Goal: Task Accomplishment & Management: Use online tool/utility

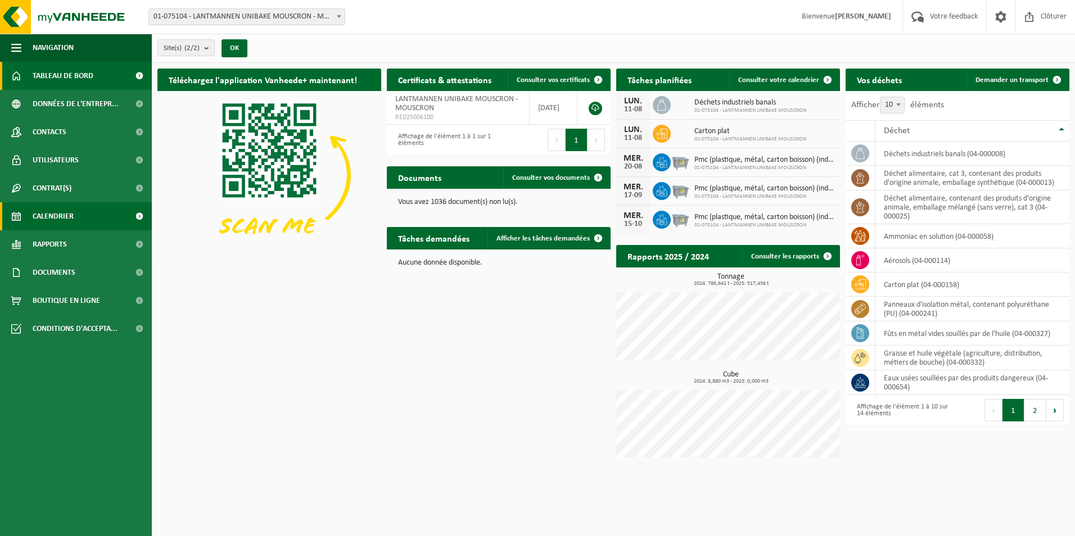
click at [69, 219] on span "Calendrier" at bounding box center [53, 216] width 41 height 28
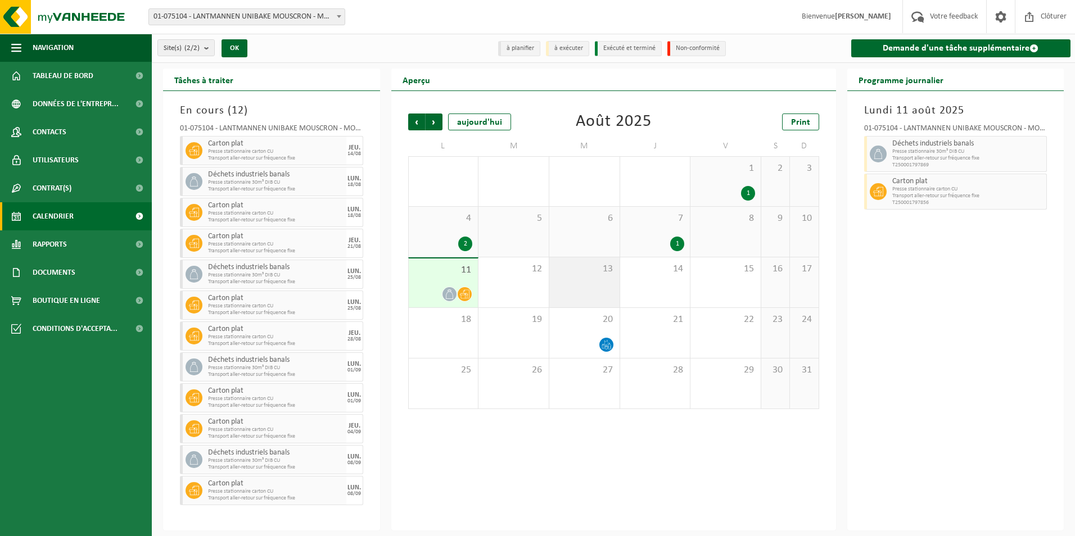
click at [593, 282] on div "13" at bounding box center [584, 282] width 70 height 50
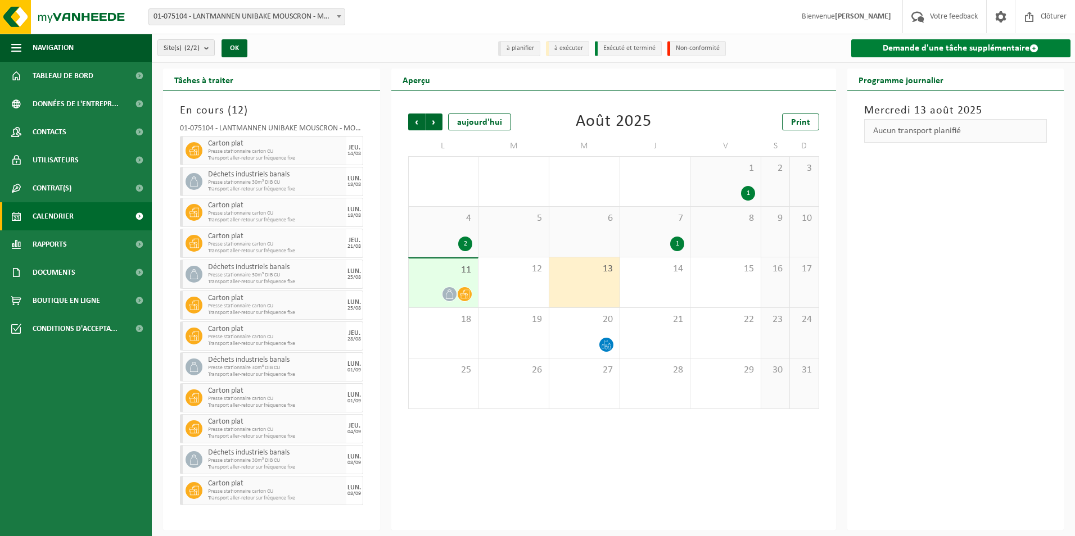
click at [917, 49] on link "Demande d'une tâche supplémentaire" at bounding box center [961, 48] width 220 height 18
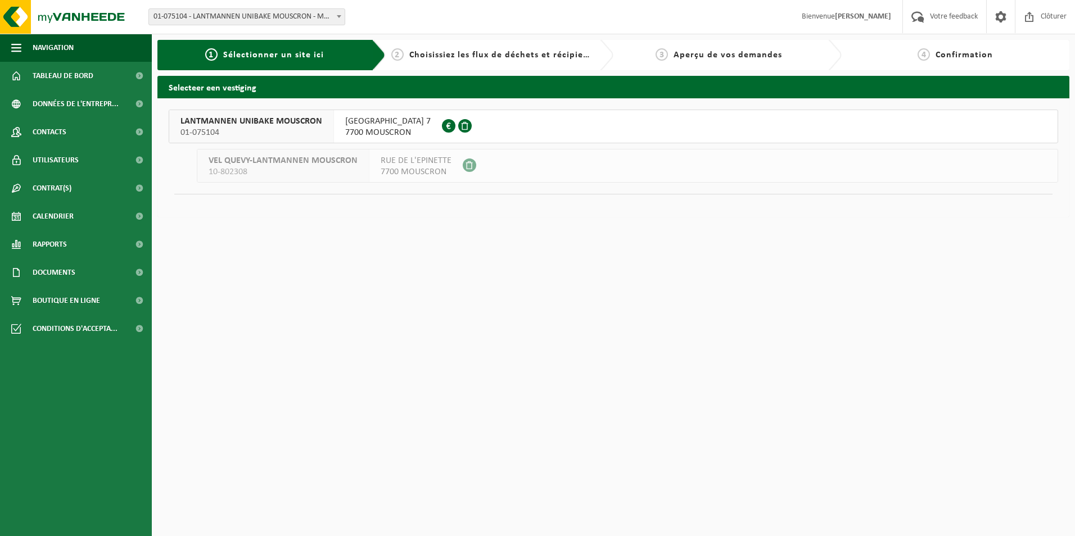
click at [264, 124] on span "LANTMANNEN UNIBAKE MOUSCRON" at bounding box center [251, 121] width 142 height 11
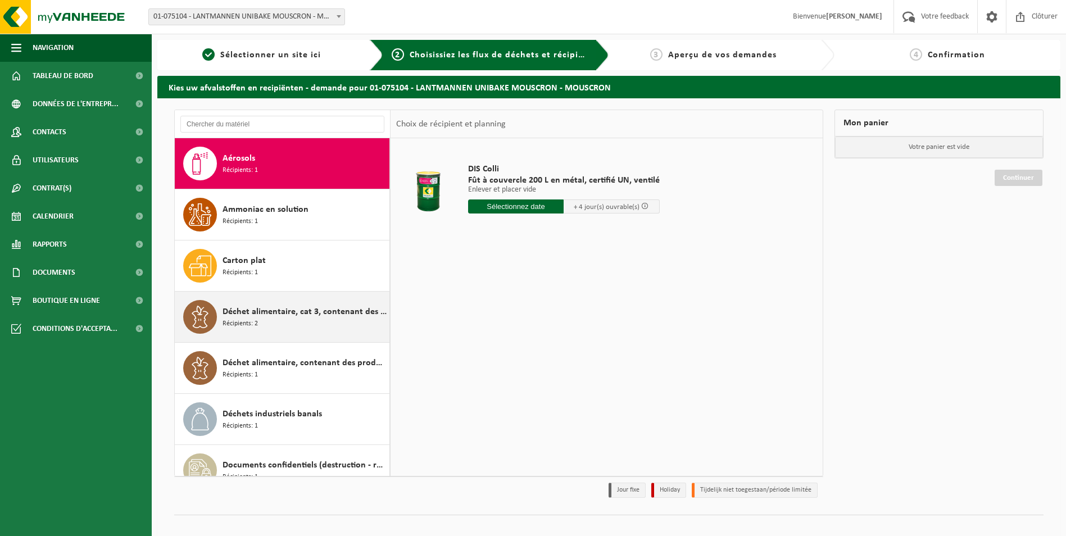
click at [337, 319] on div "Déchet alimentaire, cat 3, contenant des produits d'origine animale, emballage …" at bounding box center [305, 317] width 164 height 34
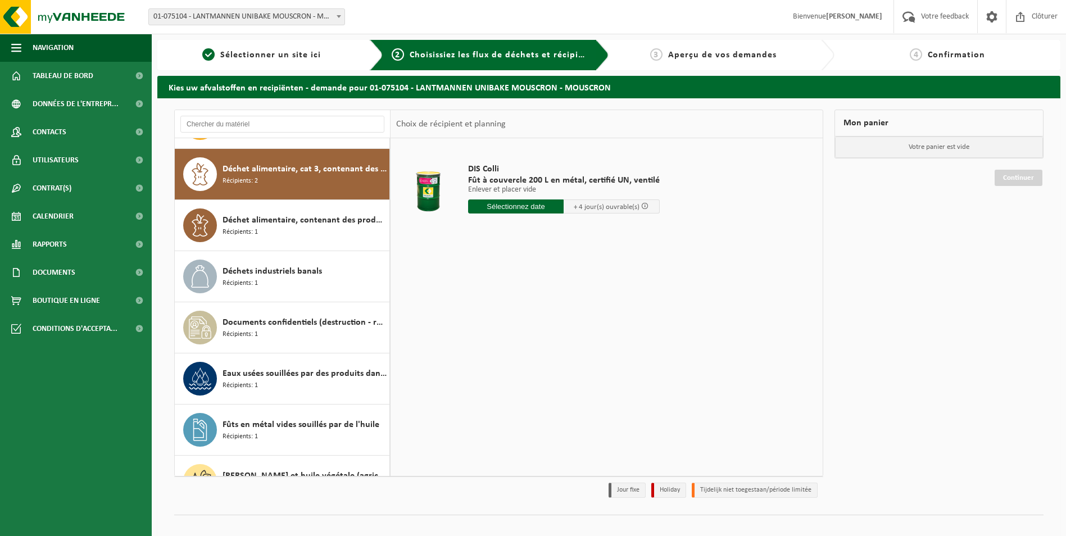
scroll to position [153, 0]
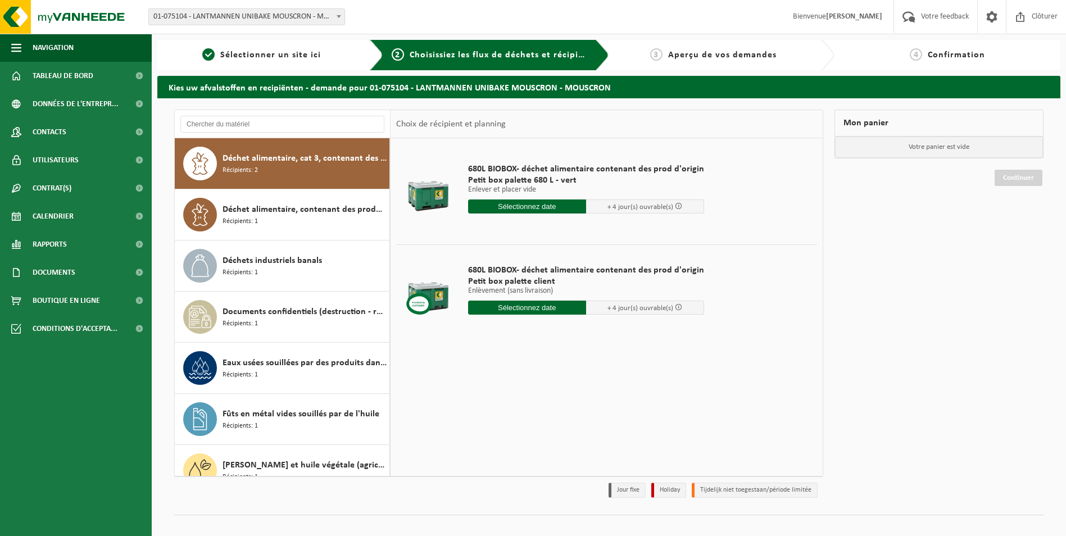
click at [551, 203] on input "text" at bounding box center [527, 207] width 118 height 14
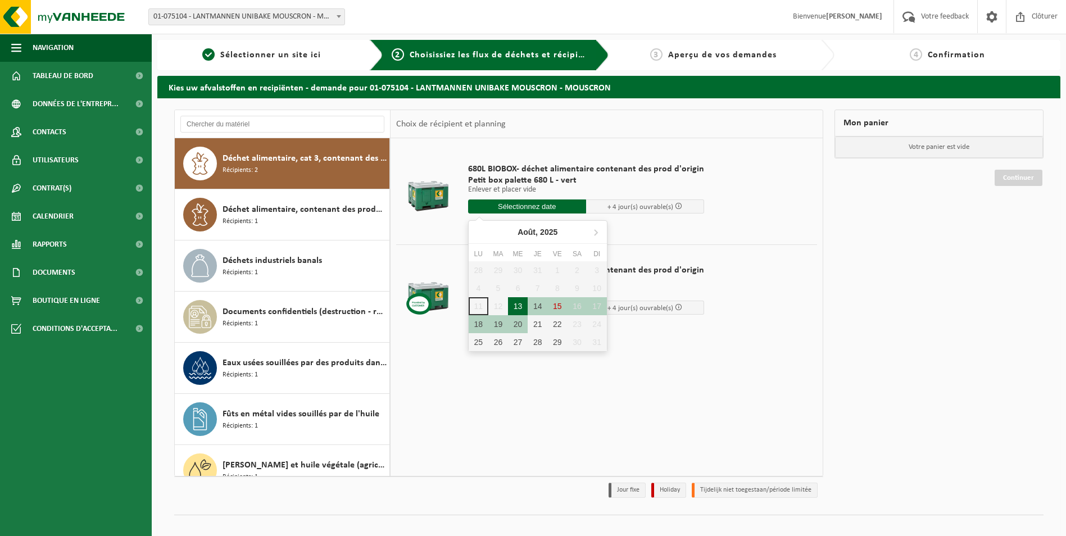
click at [522, 305] on div "13" at bounding box center [518, 306] width 20 height 18
type input "à partir de [DATE]"
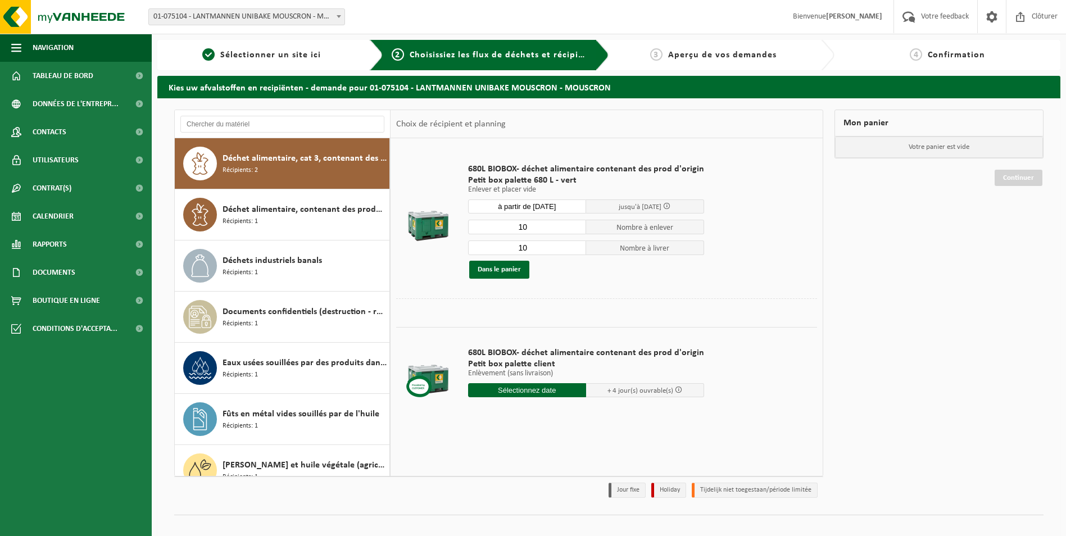
drag, startPoint x: 528, startPoint y: 224, endPoint x: 517, endPoint y: 227, distance: 12.0
click at [517, 227] on input "10" at bounding box center [527, 227] width 118 height 15
type input "78"
drag, startPoint x: 523, startPoint y: 246, endPoint x: 517, endPoint y: 246, distance: 6.8
click at [517, 246] on input "10" at bounding box center [527, 248] width 118 height 15
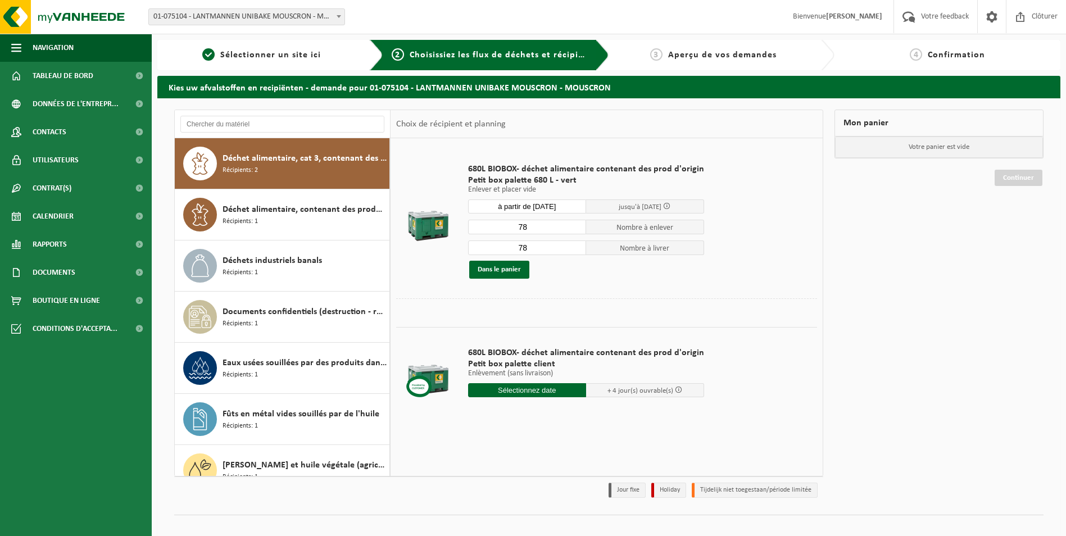
type input "78"
click at [571, 279] on div "680L BIOBOX- déchet alimentaire contenant des prod d'origin Petit box palette 6…" at bounding box center [586, 221] width 247 height 138
click at [509, 268] on button "Dans le panier" at bounding box center [499, 270] width 60 height 18
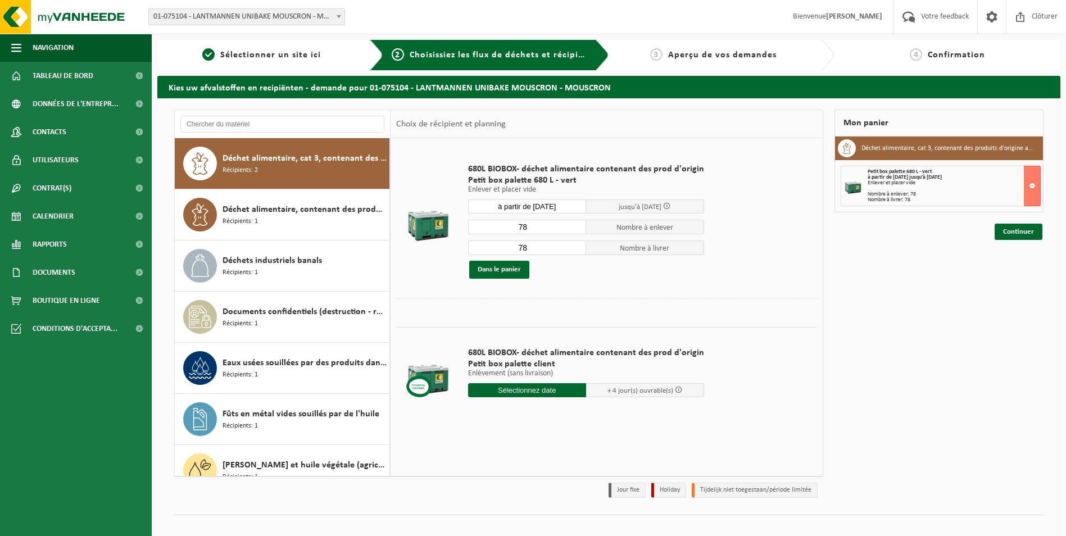
click at [545, 206] on input "à partir de [DATE]" at bounding box center [527, 207] width 118 height 14
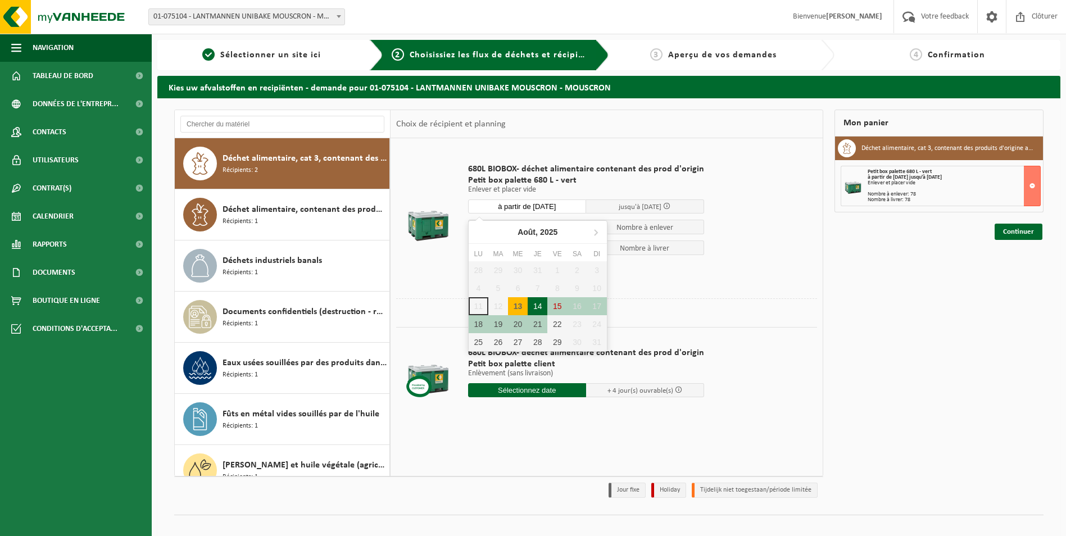
click at [539, 307] on div "14" at bounding box center [538, 306] width 20 height 18
type input "à partir de [DATE]"
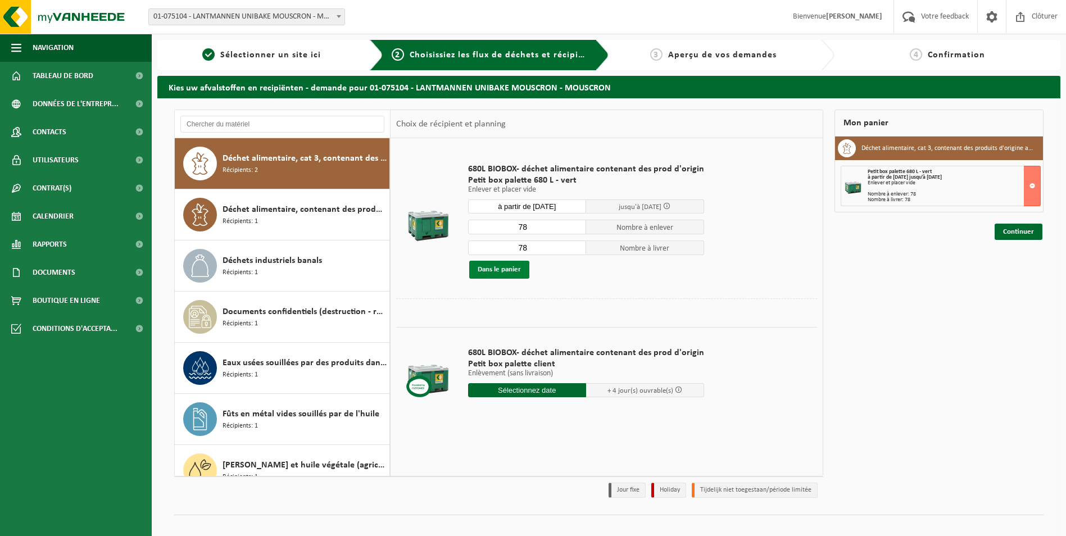
click at [507, 265] on button "Dans le panier" at bounding box center [499, 270] width 60 height 18
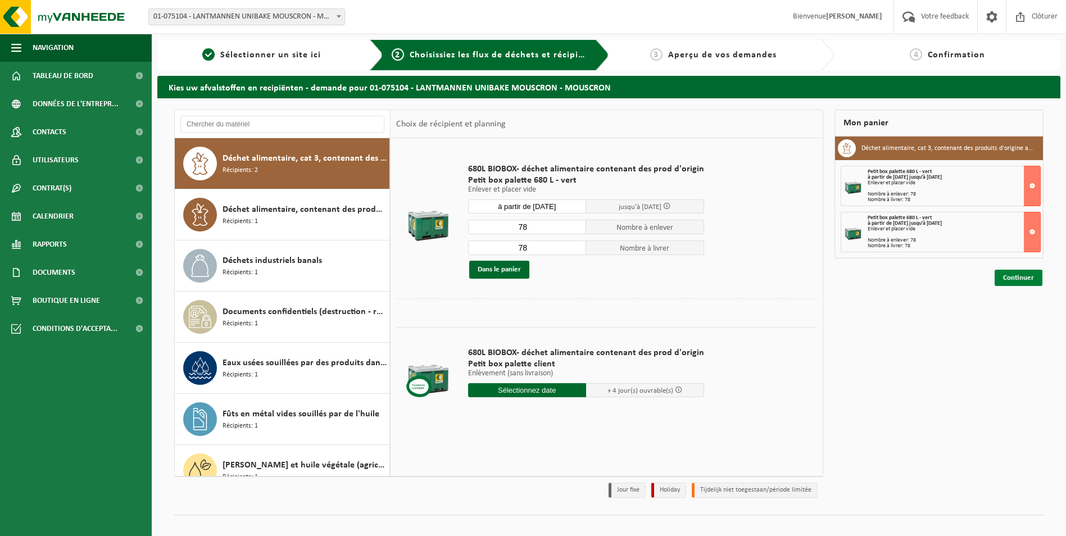
click at [1025, 280] on link "Continuer" at bounding box center [1019, 278] width 48 height 16
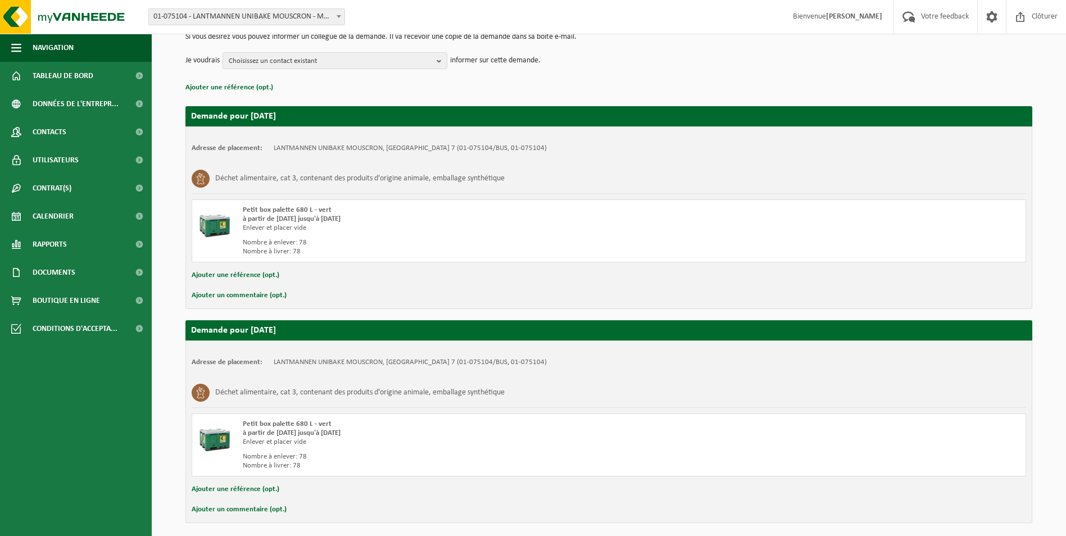
scroll to position [164, 0]
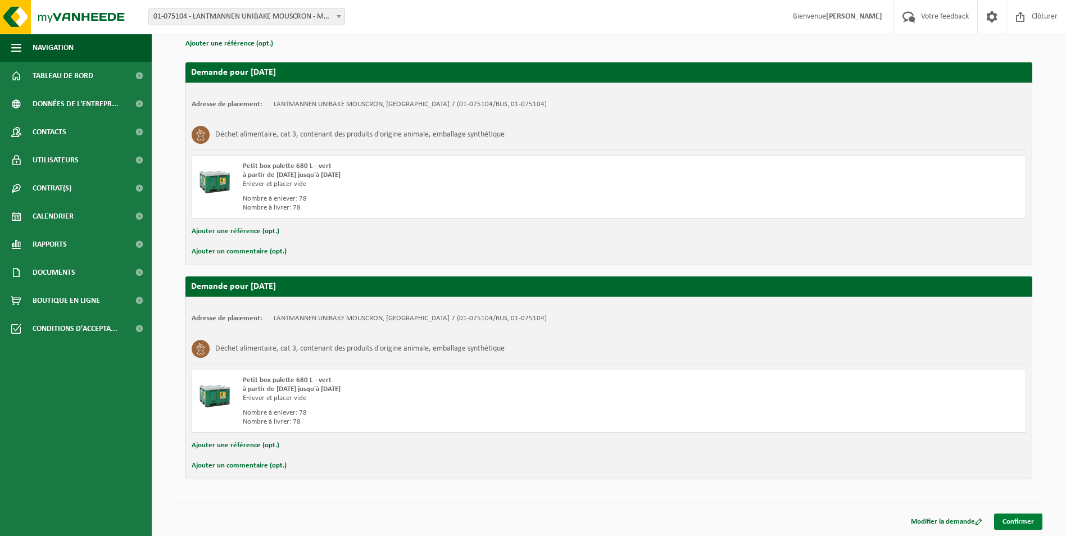
click at [1022, 519] on link "Confirmer" at bounding box center [1018, 522] width 48 height 16
